Goal: Information Seeking & Learning: Learn about a topic

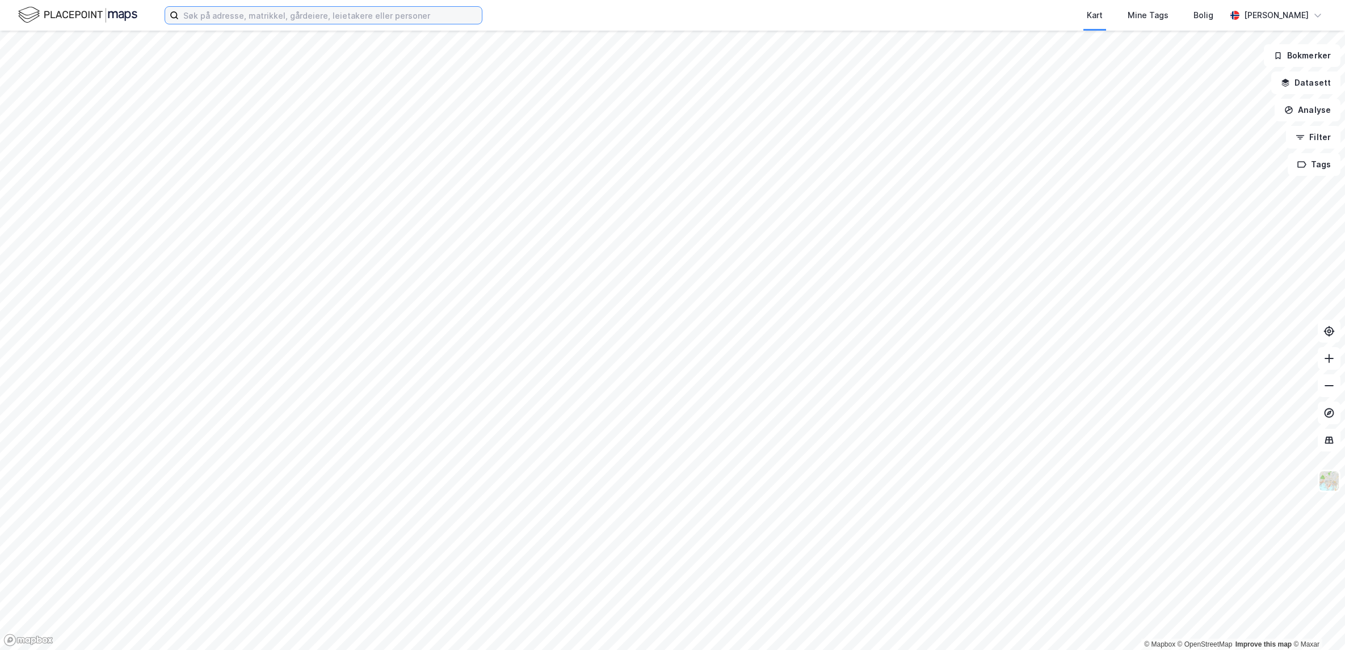
click at [307, 20] on input at bounding box center [330, 15] width 303 height 17
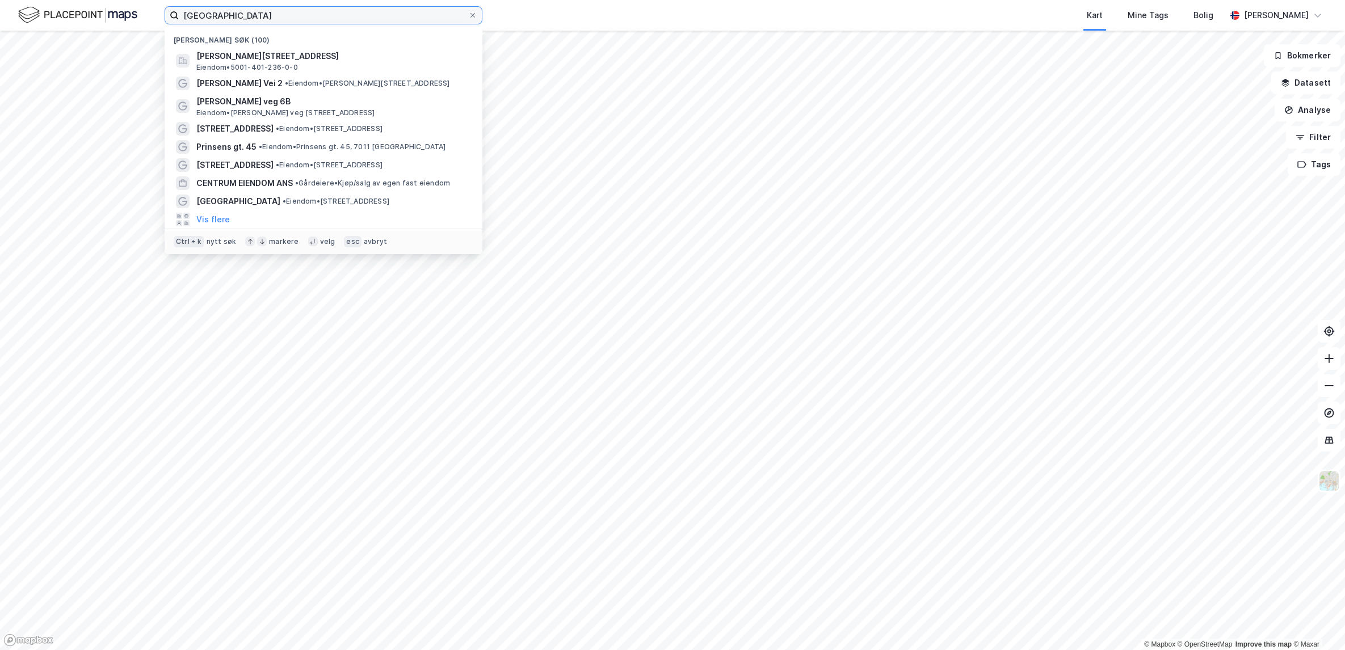
type input "[GEOGRAPHIC_DATA]"
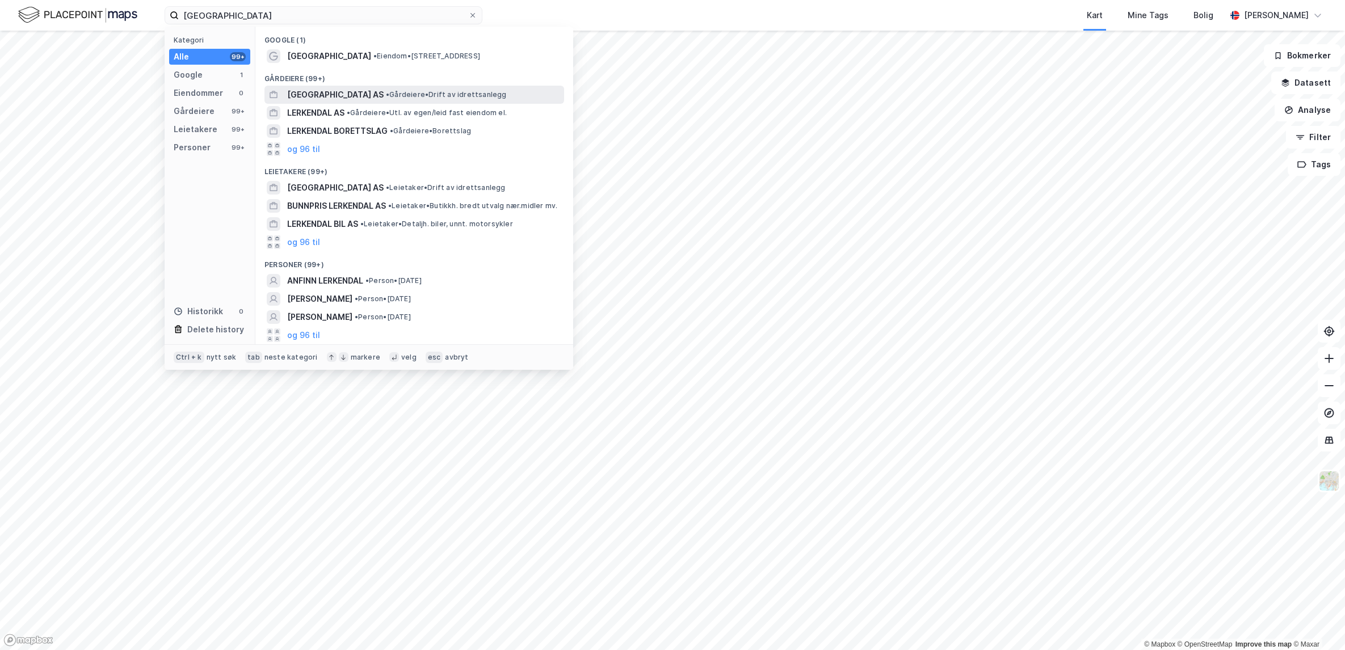
click at [341, 99] on span "[GEOGRAPHIC_DATA] AS" at bounding box center [335, 95] width 96 height 14
